Goal: Task Accomplishment & Management: Manage account settings

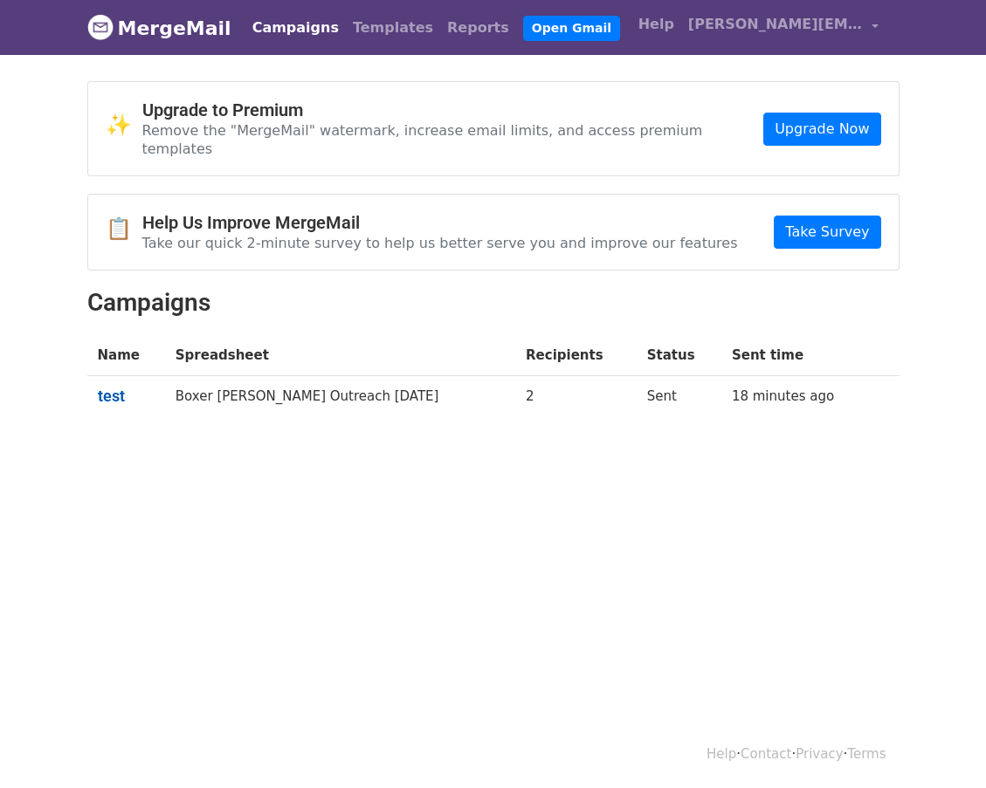
click at [112, 387] on link "test" at bounding box center [126, 396] width 57 height 19
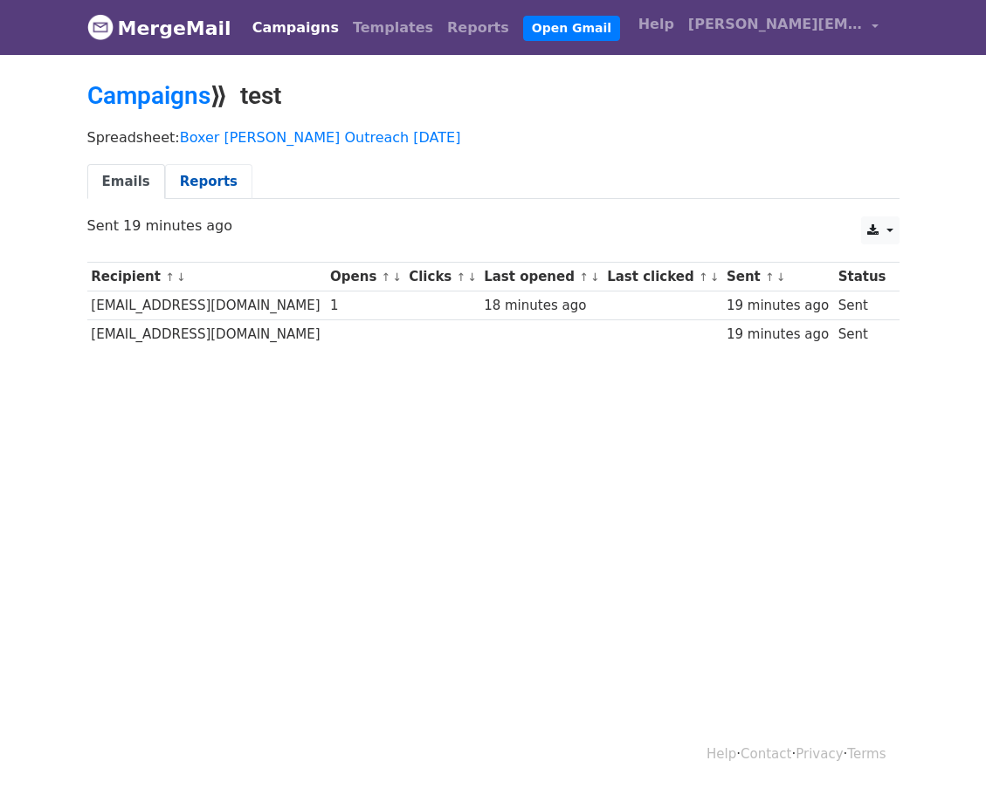
click at [201, 184] on link "Reports" at bounding box center [208, 182] width 87 height 36
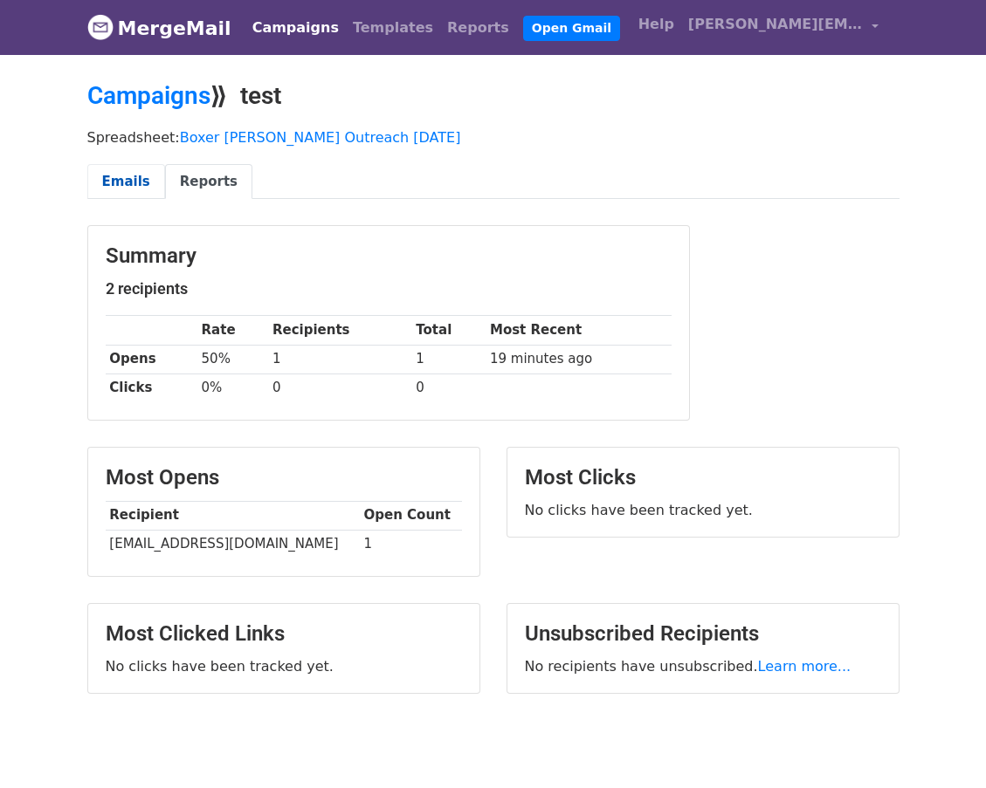
click at [140, 183] on link "Emails" at bounding box center [126, 182] width 78 height 36
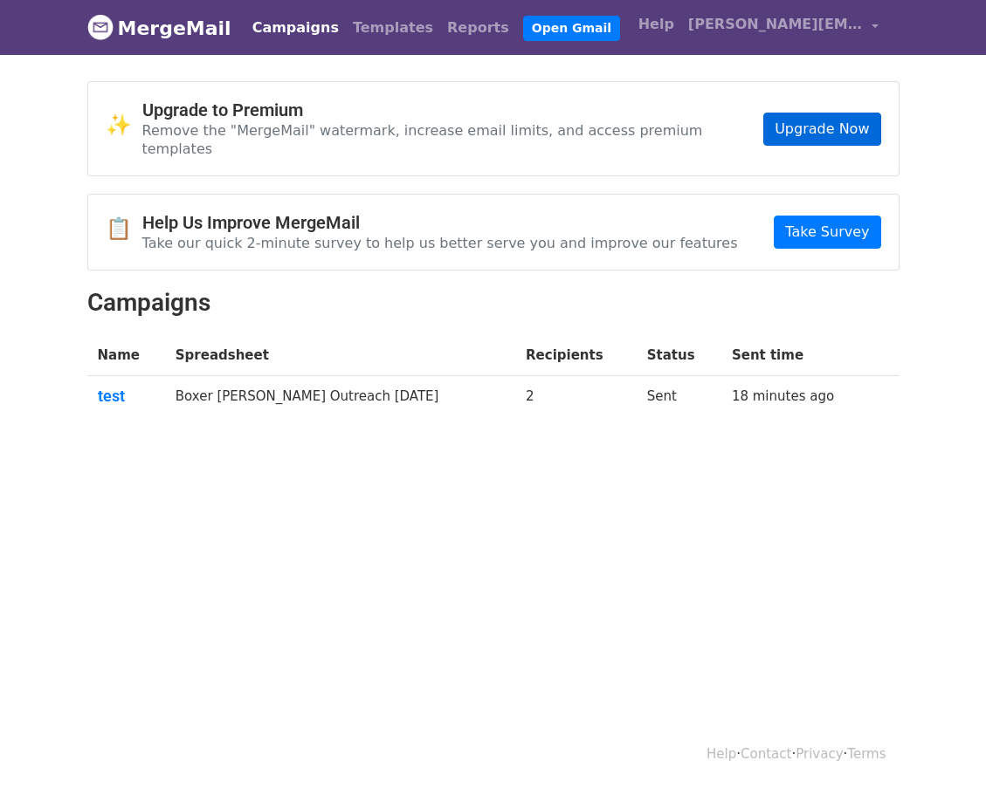
click at [855, 129] on link "Upgrade Now" at bounding box center [821, 129] width 117 height 33
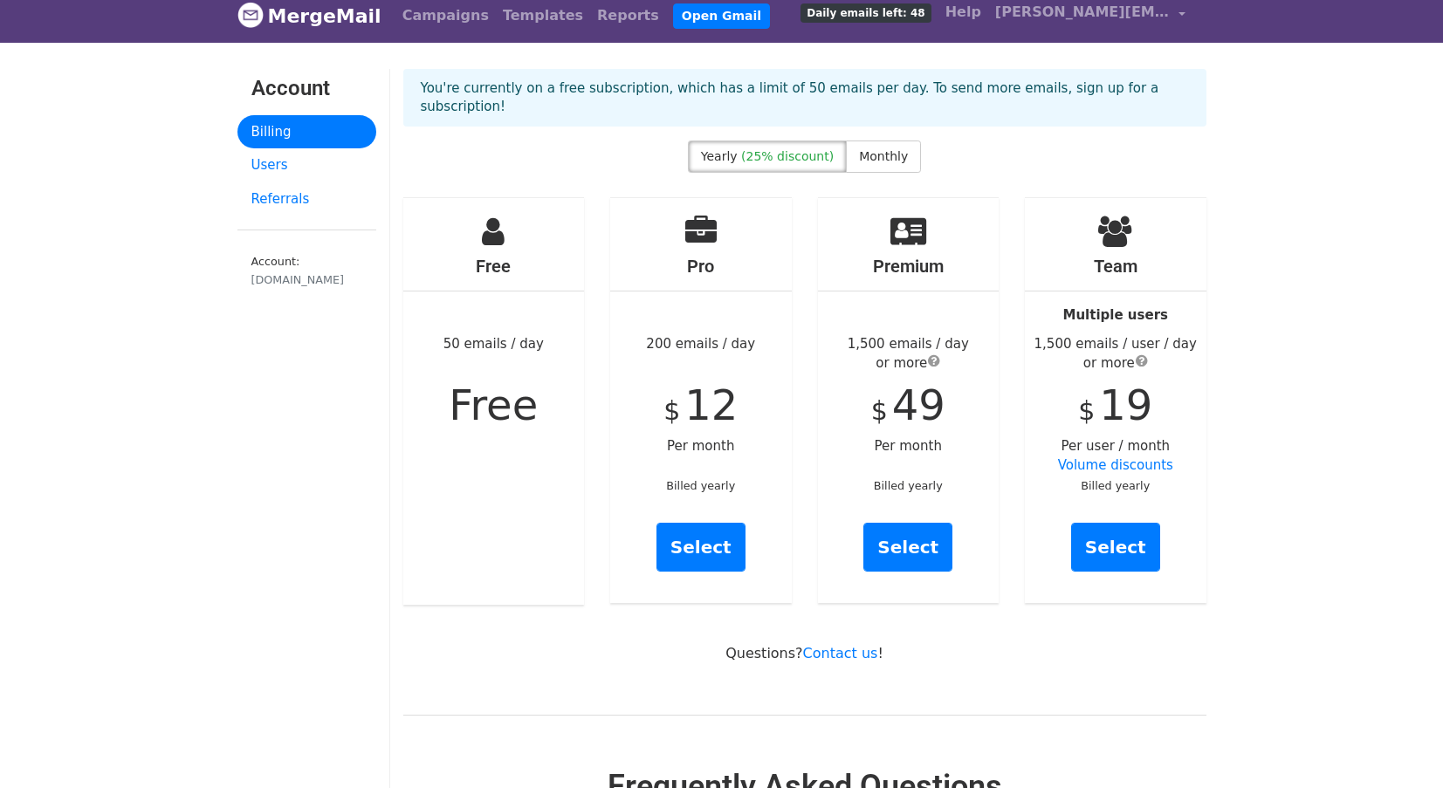
scroll to position [11, 0]
click at [868, 150] on span "Monthly" at bounding box center [883, 157] width 49 height 14
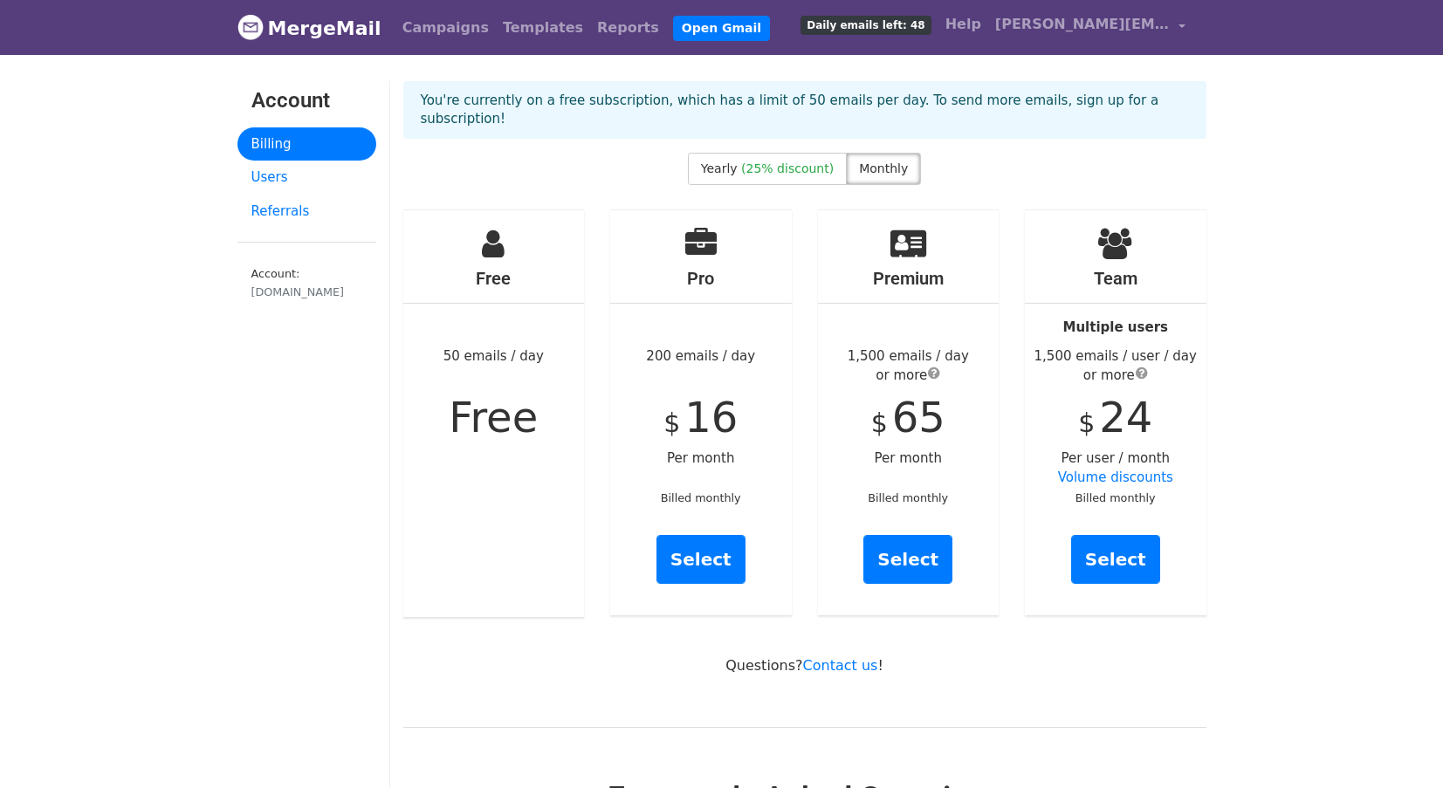
scroll to position [0, 0]
